Goal: Task Accomplishment & Management: Complete application form

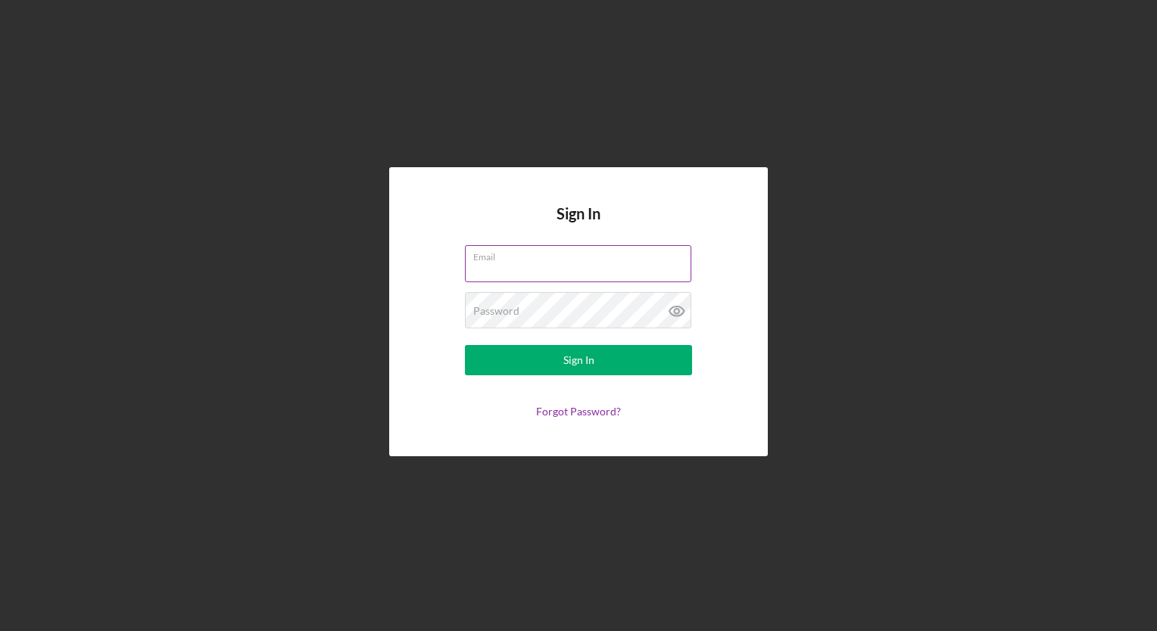
click at [500, 272] on input "Email" at bounding box center [578, 263] width 226 height 36
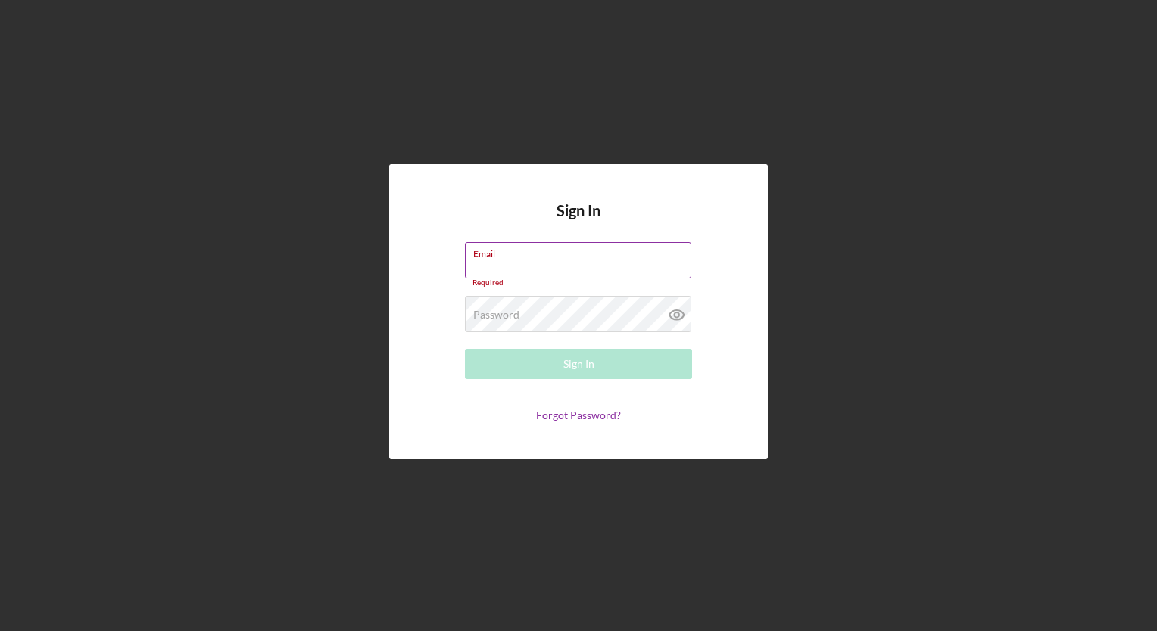
click at [506, 270] on input "Email" at bounding box center [578, 260] width 226 height 36
click at [497, 257] on label "Email" at bounding box center [582, 251] width 218 height 17
click at [497, 257] on input "Email" at bounding box center [578, 260] width 226 height 36
click at [518, 255] on div "Email Required" at bounding box center [578, 264] width 227 height 45
click at [499, 263] on input "Email" at bounding box center [578, 260] width 226 height 36
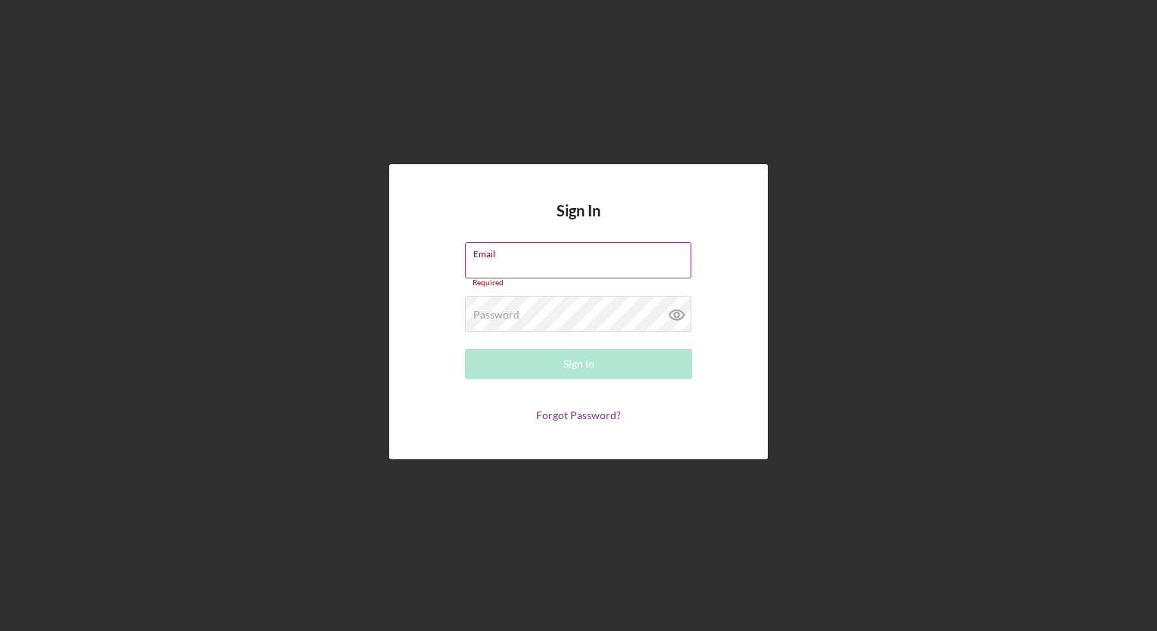
type input "[EMAIL_ADDRESS][DOMAIN_NAME]"
